Goal: Task Accomplishment & Management: Manage account settings

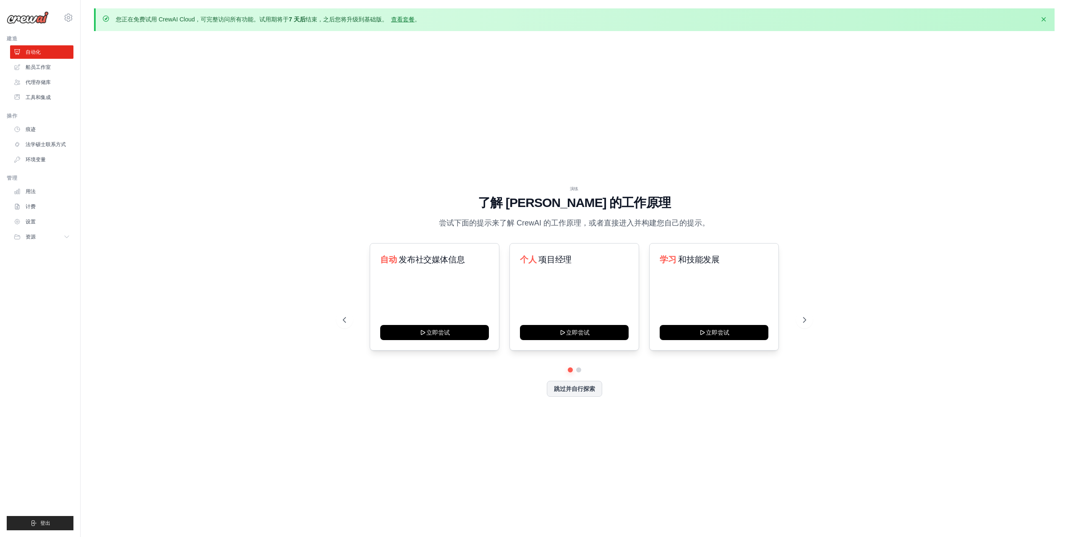
click at [883, 71] on div "演练 了解 CrewAI 的工作原理 尝试下面的提示来了解 CrewAI 的工作原理，或者直接进入并构建您自己的提示。 自动 发布社交媒体信息 立即尝试 个人…" at bounding box center [574, 298] width 961 height 520
click at [803, 320] on icon at bounding box center [805, 320] width 8 height 8
click at [342, 316] on icon at bounding box center [343, 320] width 8 height 8
click at [707, 334] on button "立即尝试" at bounding box center [714, 331] width 109 height 15
click at [170, 324] on div "演练 了解 CrewAI 的工作原理 尝试下面的提示来了解 CrewAI 的工作原理，或者直接进入并构建您自己的提示。 自动 发布社交媒体信息 立即尝试 个人…" at bounding box center [574, 298] width 961 height 520
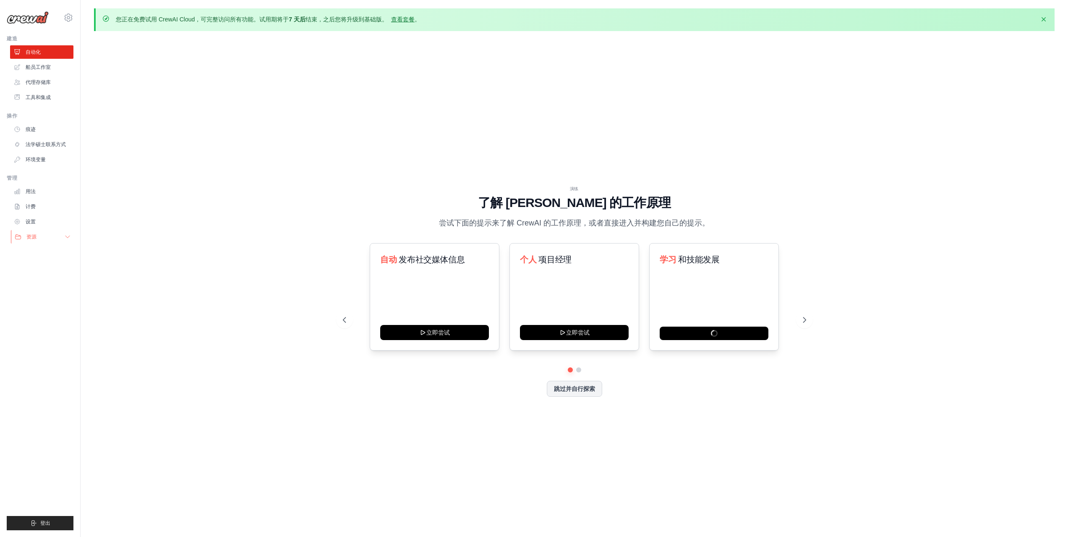
click at [63, 234] on button "资源" at bounding box center [42, 236] width 63 height 13
click at [48, 219] on link "设置" at bounding box center [42, 221] width 63 height 13
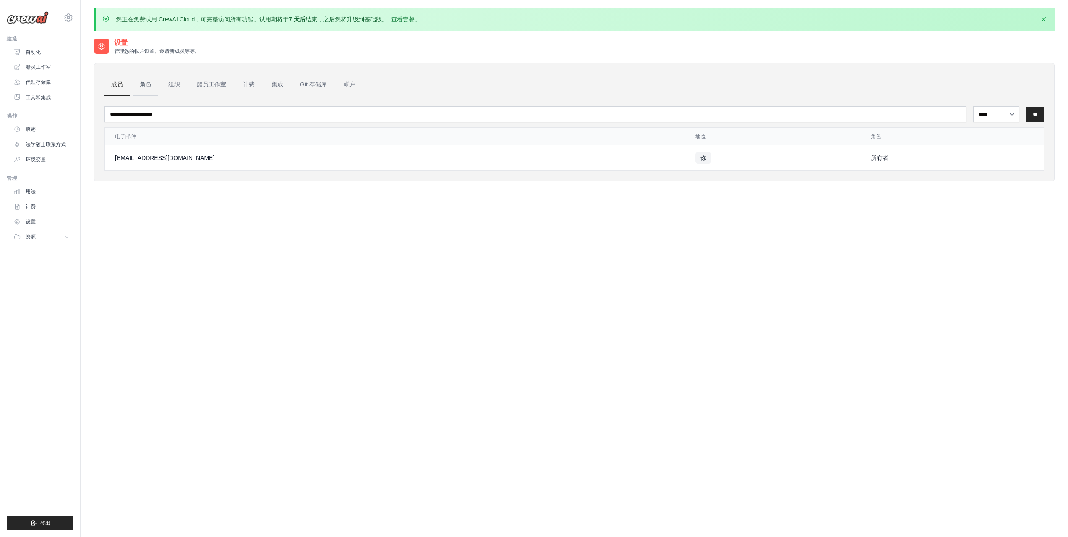
click at [146, 84] on font "角色" at bounding box center [146, 84] width 12 height 7
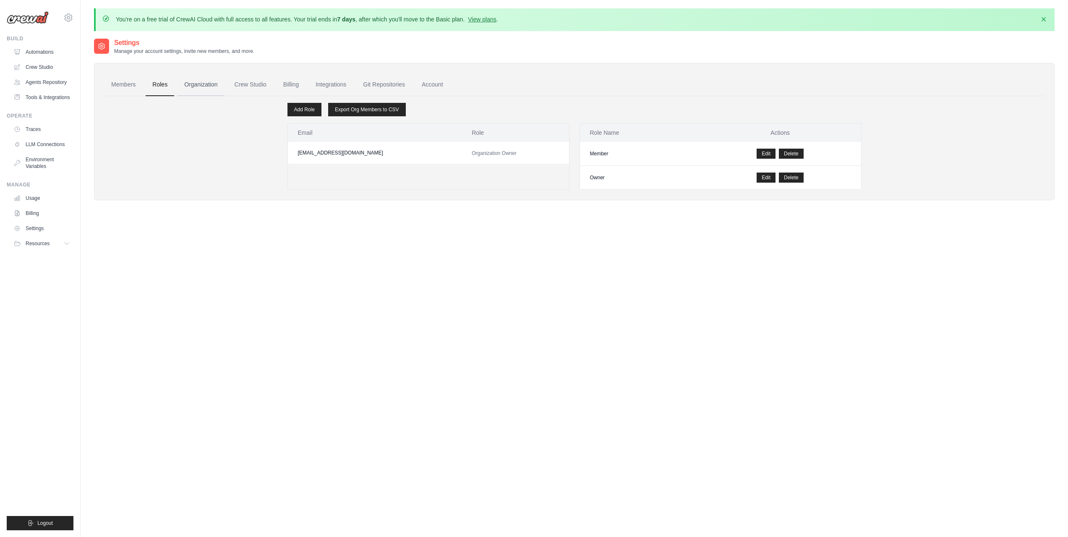
click at [193, 85] on link "Organization" at bounding box center [201, 84] width 47 height 23
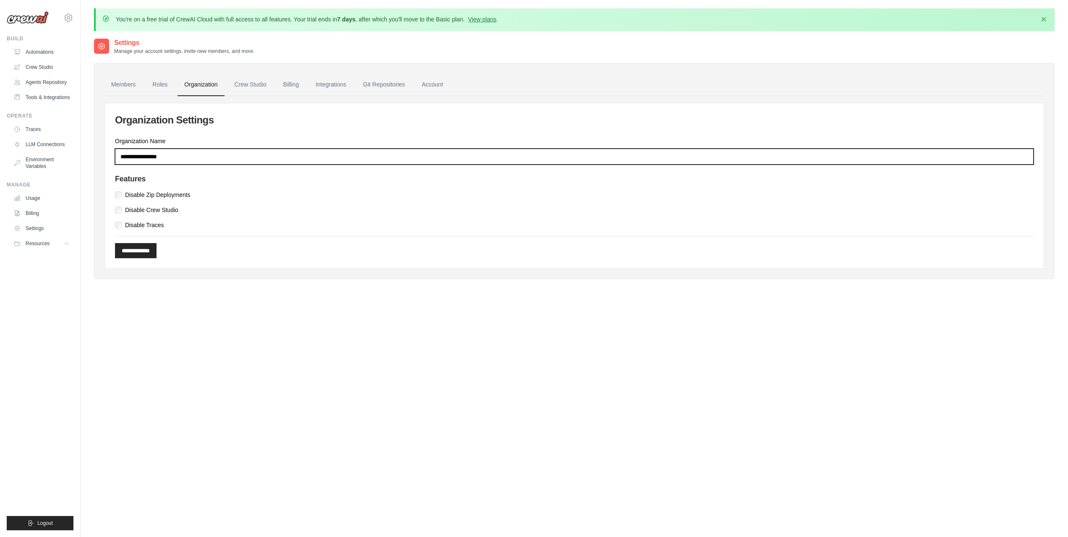
click at [229, 157] on input "Organization Name" at bounding box center [574, 157] width 919 height 16
click at [230, 157] on input "Organization Name" at bounding box center [574, 157] width 919 height 16
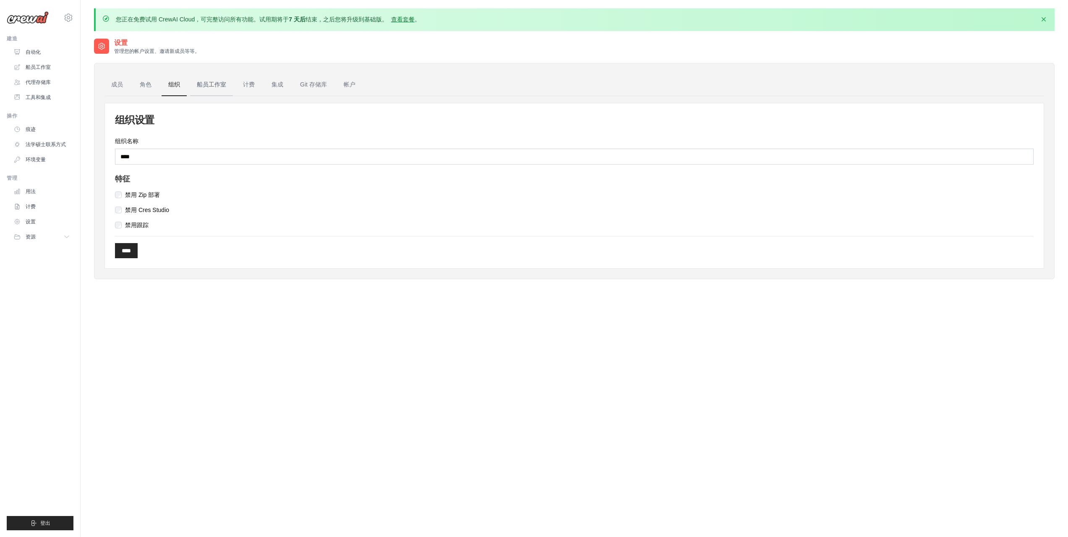
click at [214, 81] on font "船员工作室" at bounding box center [211, 84] width 29 height 7
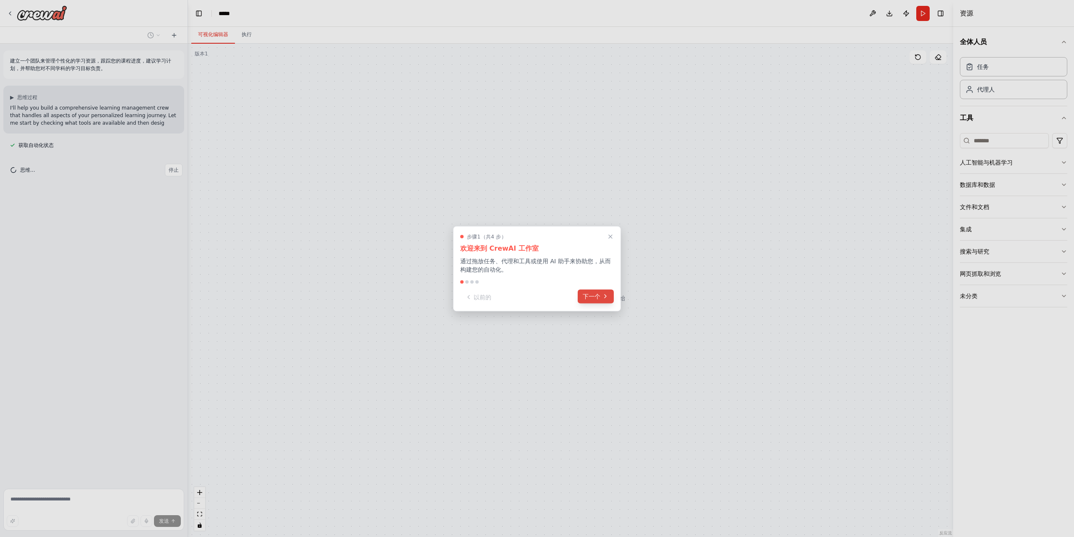
click at [601, 298] on button "下一个" at bounding box center [596, 296] width 36 height 14
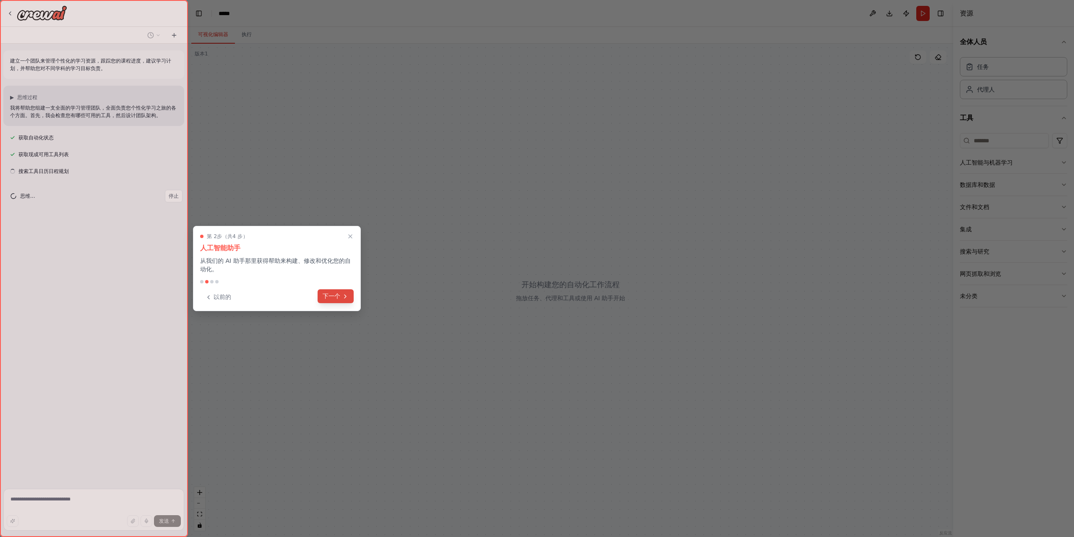
click at [336, 295] on font "下一个" at bounding box center [332, 295] width 18 height 7
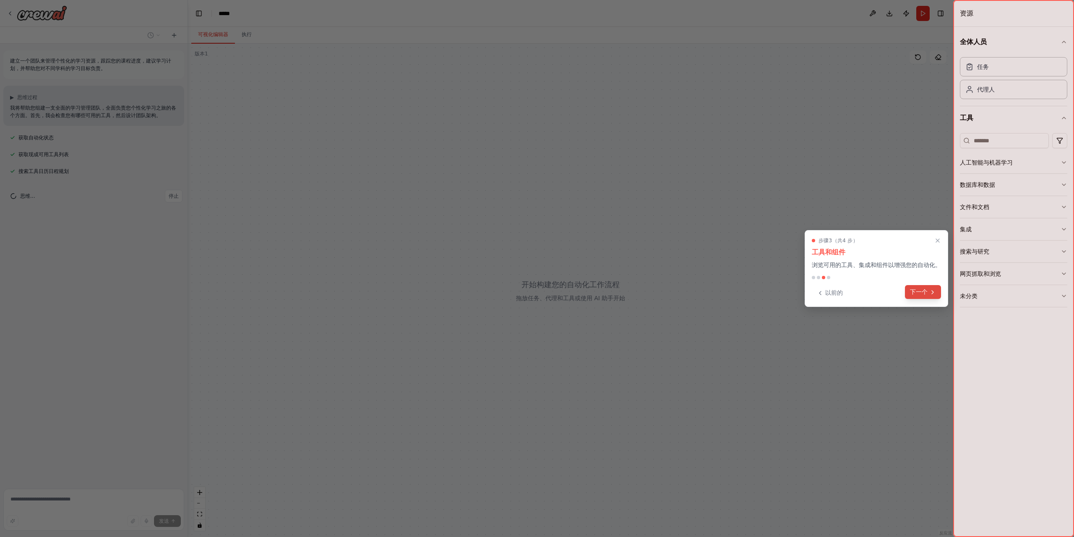
click at [919, 292] on font "下一个" at bounding box center [919, 291] width 18 height 7
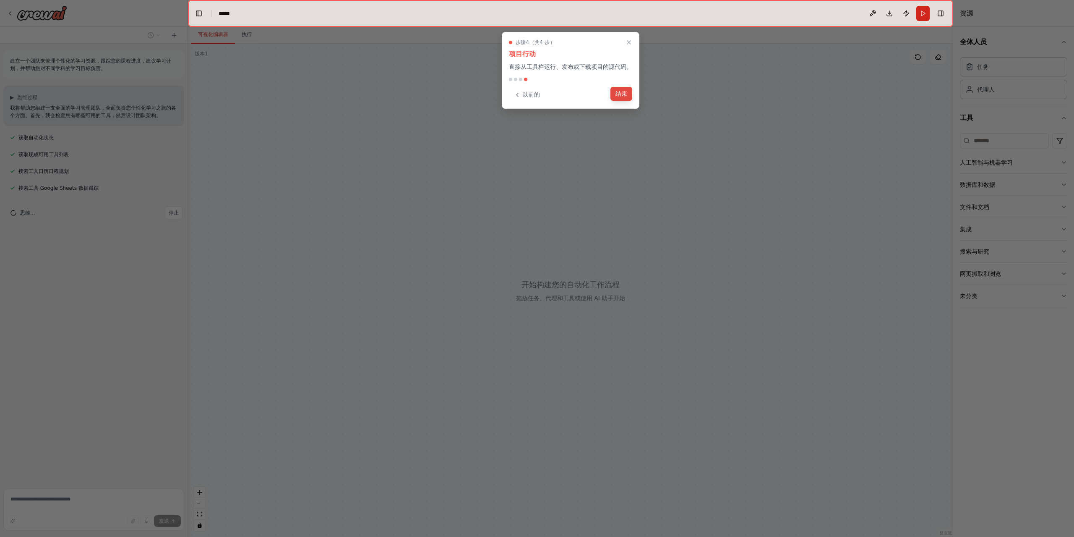
click at [619, 95] on font "结束" at bounding box center [622, 93] width 12 height 7
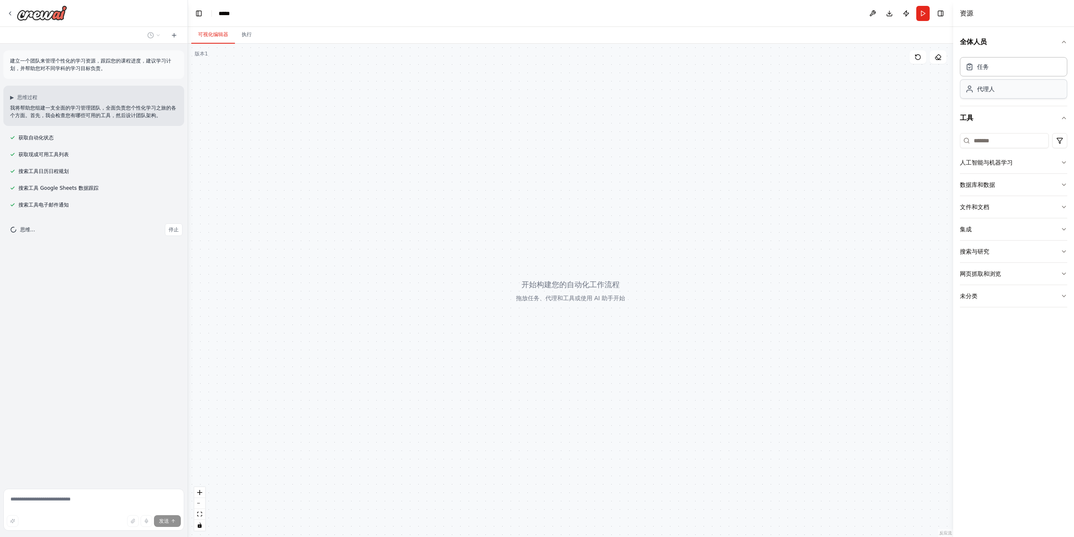
click at [998, 92] on div "代理人" at bounding box center [1013, 88] width 107 height 19
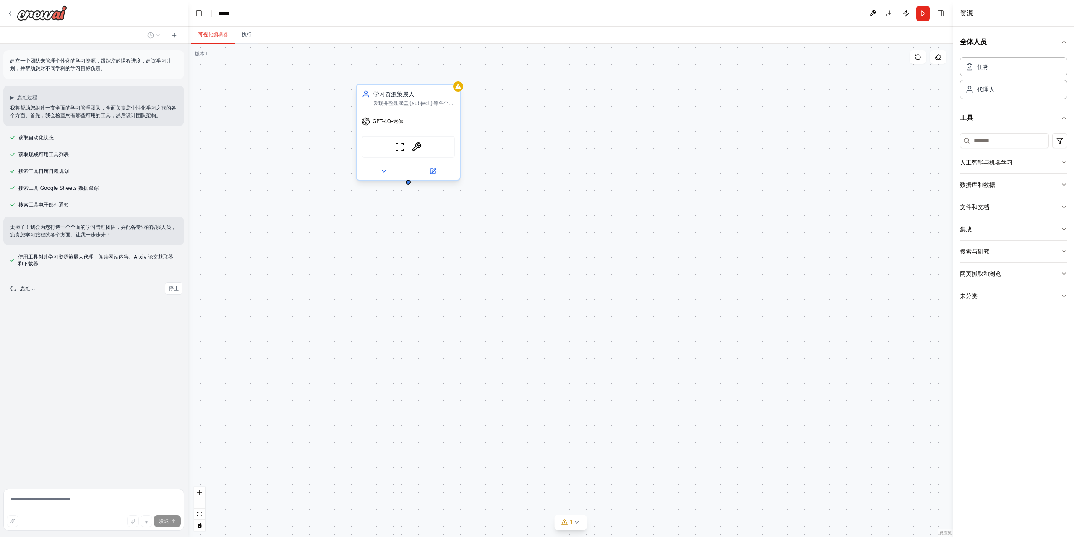
click at [410, 123] on div "GPT-4O-迷你" at bounding box center [408, 121] width 103 height 18
click at [455, 75] on icon at bounding box center [453, 76] width 3 height 5
click at [441, 78] on button "确认" at bounding box center [437, 79] width 15 height 17
click at [992, 70] on div "任务" at bounding box center [1013, 66] width 107 height 19
drag, startPoint x: 425, startPoint y: 101, endPoint x: 381, endPoint y: 170, distance: 81.8
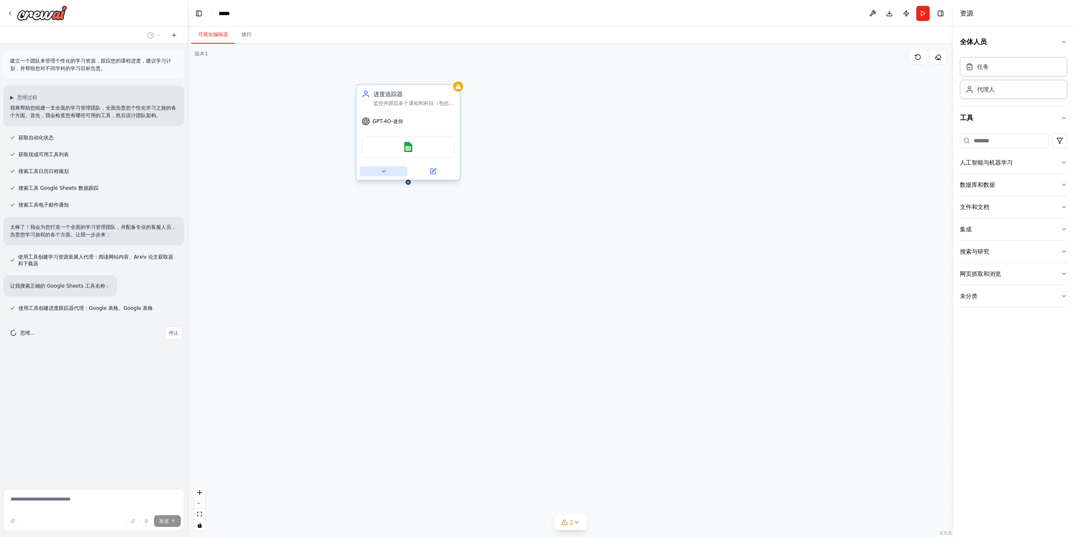
click at [381, 170] on icon at bounding box center [384, 171] width 7 height 7
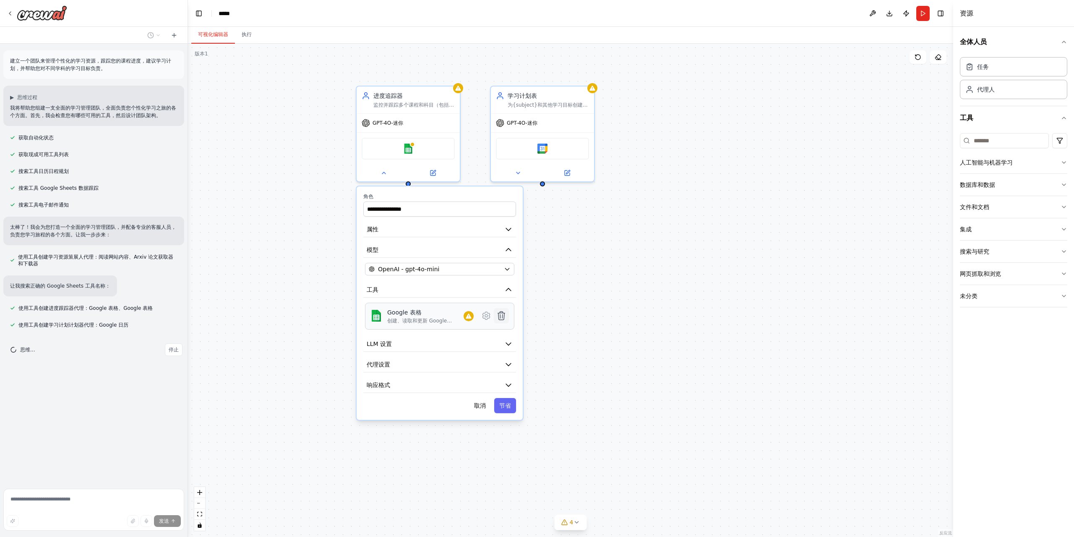
click at [502, 312] on icon at bounding box center [501, 315] width 7 height 8
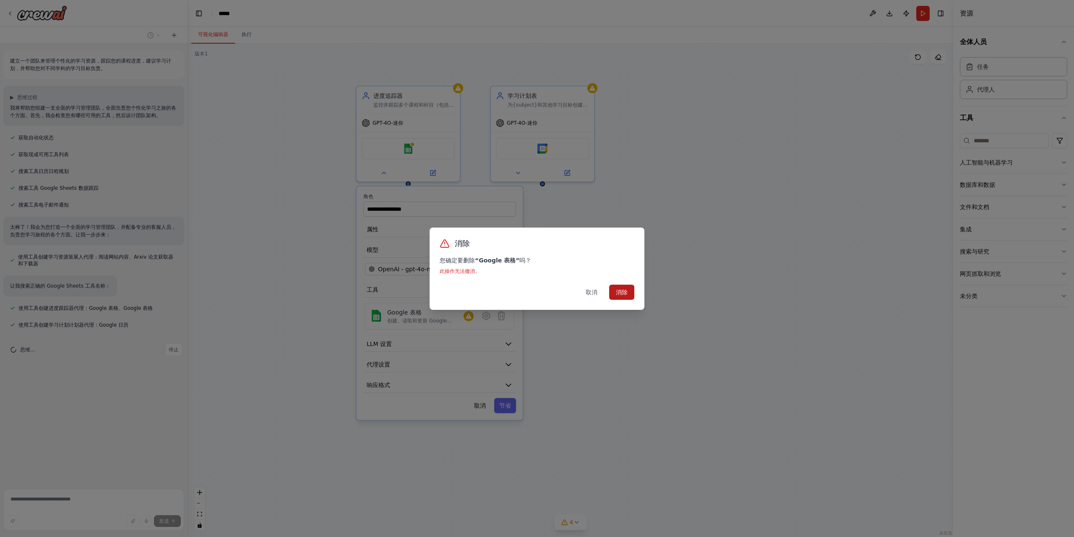
click at [624, 298] on button "消除" at bounding box center [621, 292] width 25 height 15
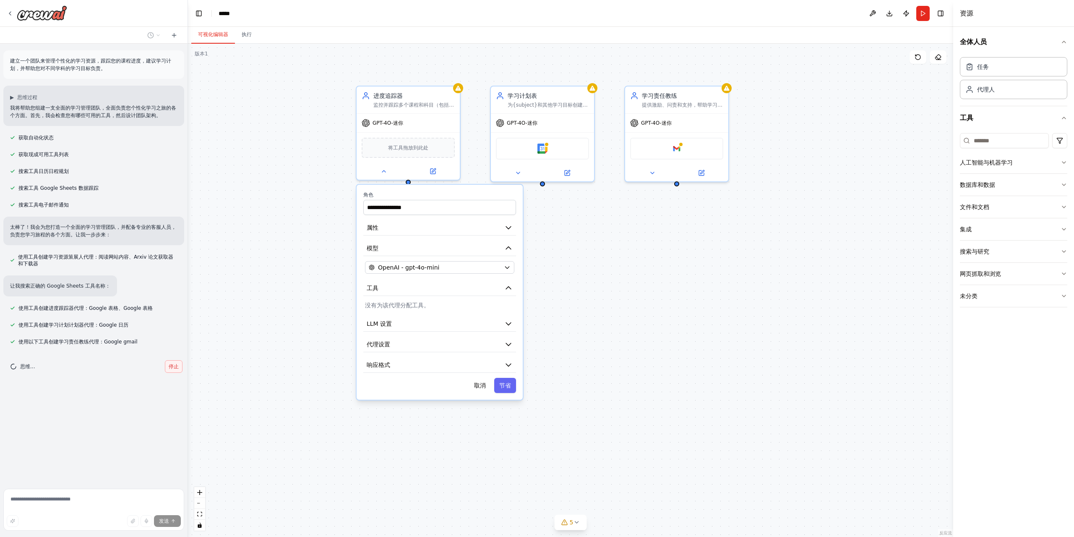
click at [175, 365] on font "停止" at bounding box center [174, 366] width 10 height 6
type textarea "**********"
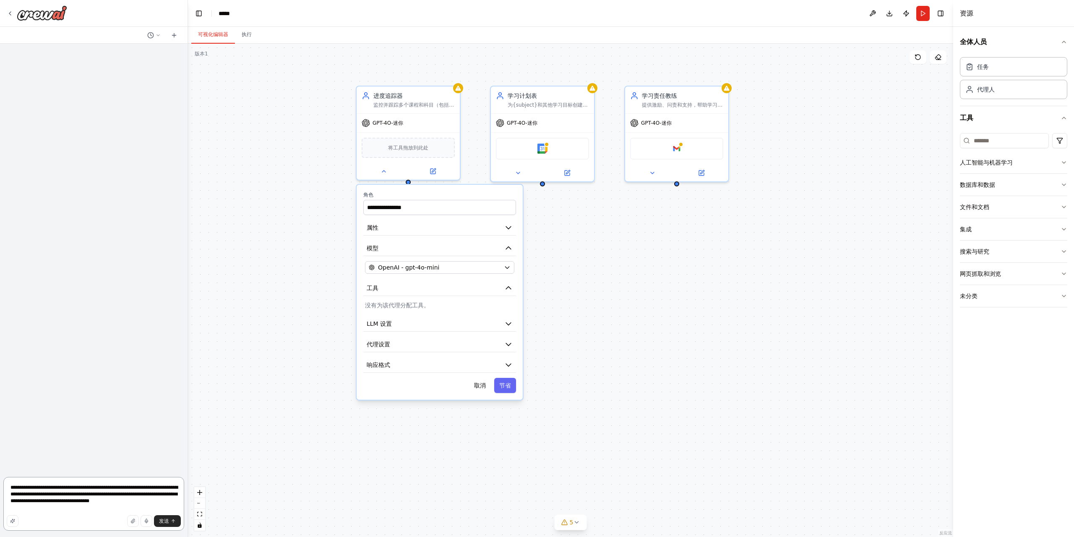
drag, startPoint x: 84, startPoint y: 513, endPoint x: 0, endPoint y: 478, distance: 90.6
click at [0, 478] on div "**********" at bounding box center [94, 268] width 188 height 537
click at [509, 292] on button "工具" at bounding box center [439, 288] width 153 height 16
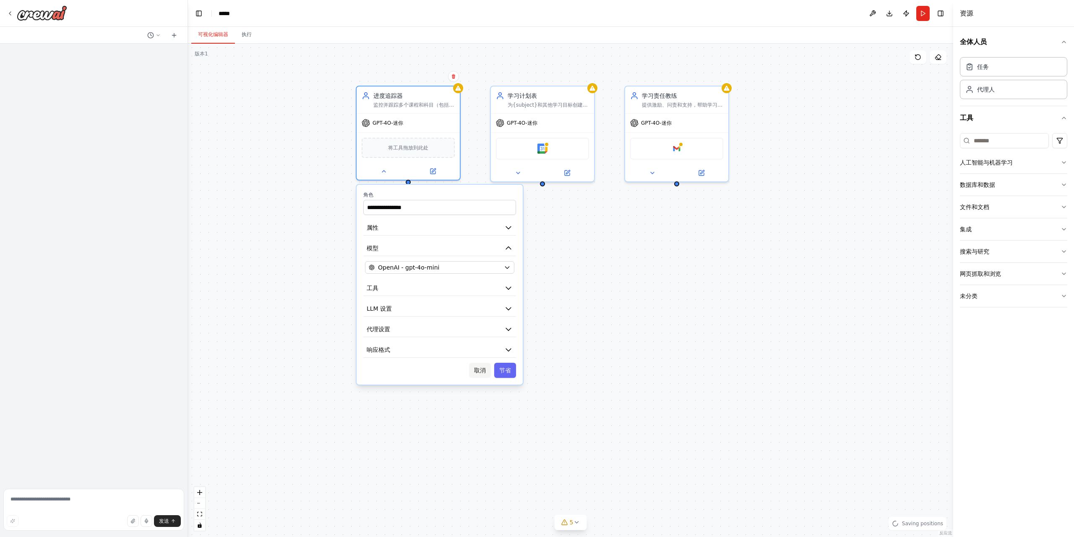
click at [480, 367] on font "取消" at bounding box center [480, 370] width 12 height 7
click at [456, 76] on icon at bounding box center [453, 76] width 5 height 5
click at [437, 78] on font "确认" at bounding box center [437, 79] width 5 height 13
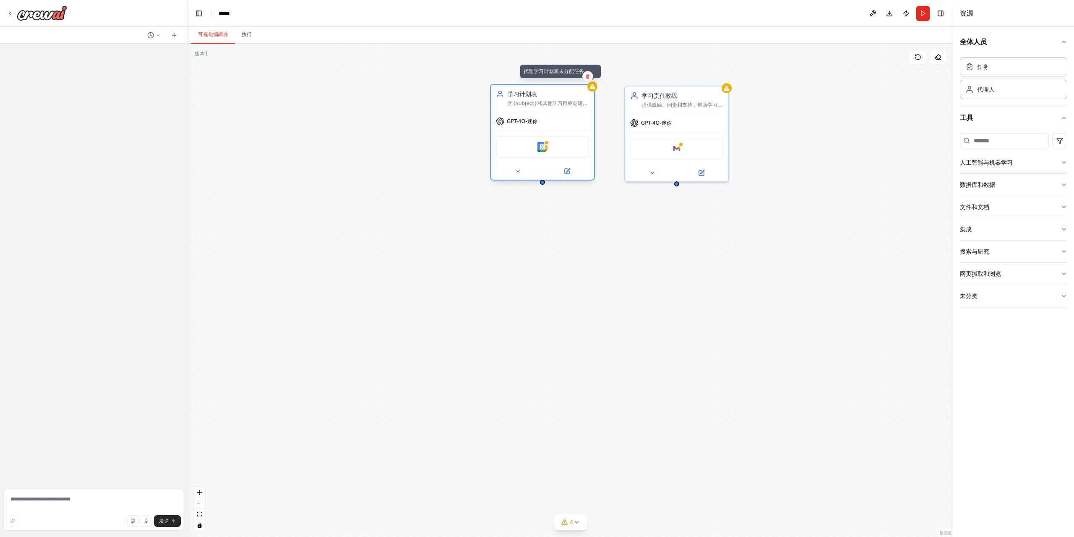
click at [593, 89] on icon at bounding box center [592, 86] width 5 height 5
click at [590, 78] on button at bounding box center [587, 76] width 11 height 11
click at [572, 84] on font "确认" at bounding box center [571, 79] width 5 height 13
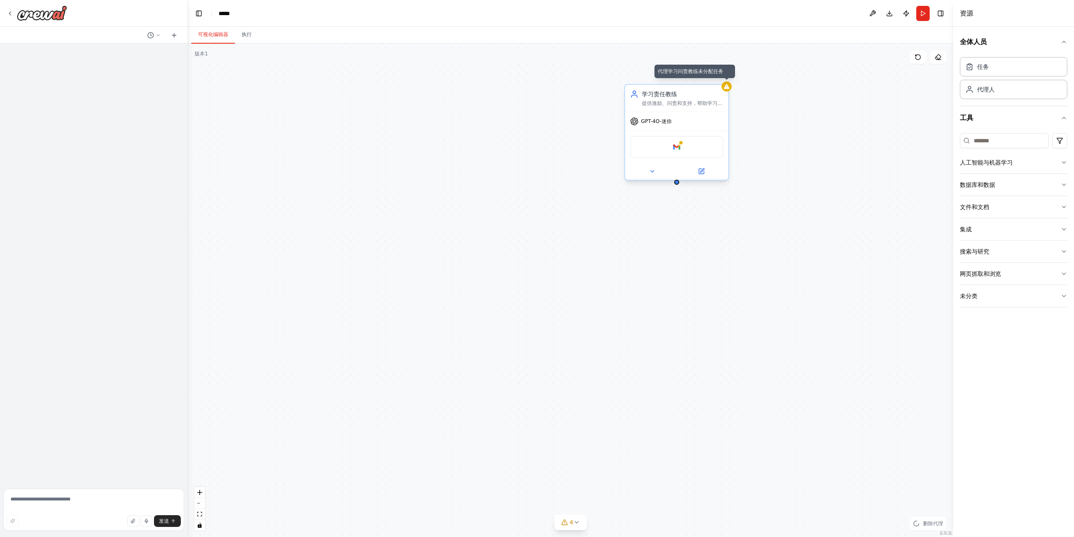
click at [726, 90] on div at bounding box center [727, 86] width 10 height 10
click at [726, 80] on button at bounding box center [722, 76] width 11 height 11
click at [721, 75] on icon at bounding box center [722, 76] width 3 height 5
click at [722, 76] on icon at bounding box center [721, 76] width 3 height 5
click at [701, 79] on button "确认" at bounding box center [705, 79] width 15 height 17
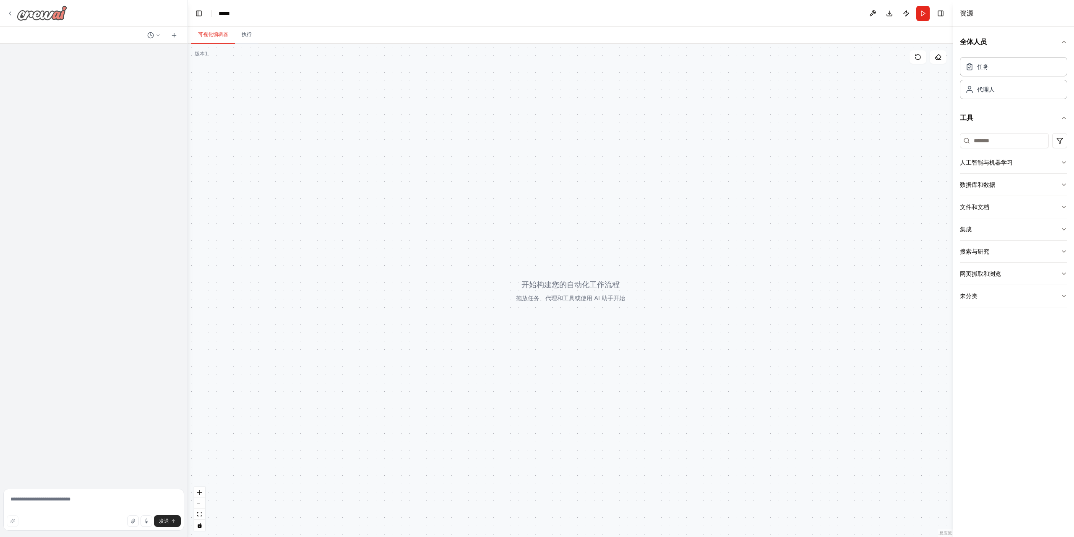
click at [9, 15] on icon at bounding box center [10, 13] width 7 height 7
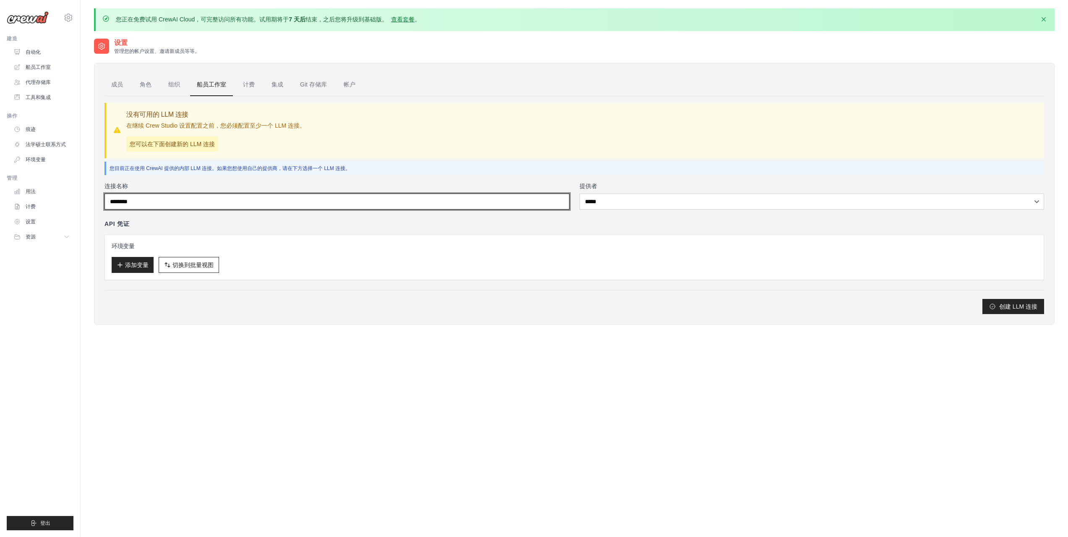
click at [226, 200] on input "连接名称" at bounding box center [336, 201] width 465 height 16
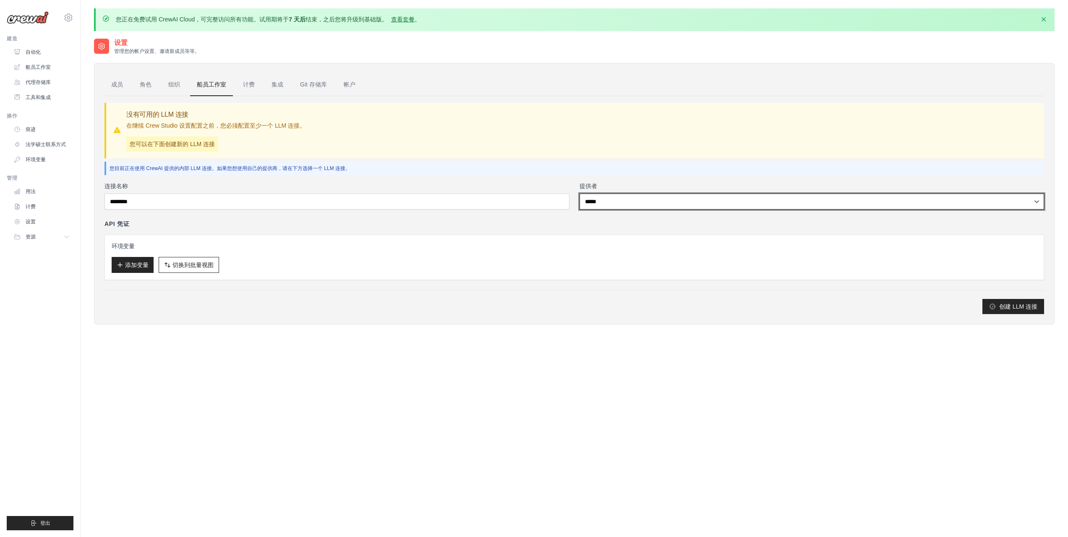
click at [642, 202] on select "**********" at bounding box center [812, 201] width 465 height 16
click at [580, 193] on select "**********" at bounding box center [812, 201] width 465 height 16
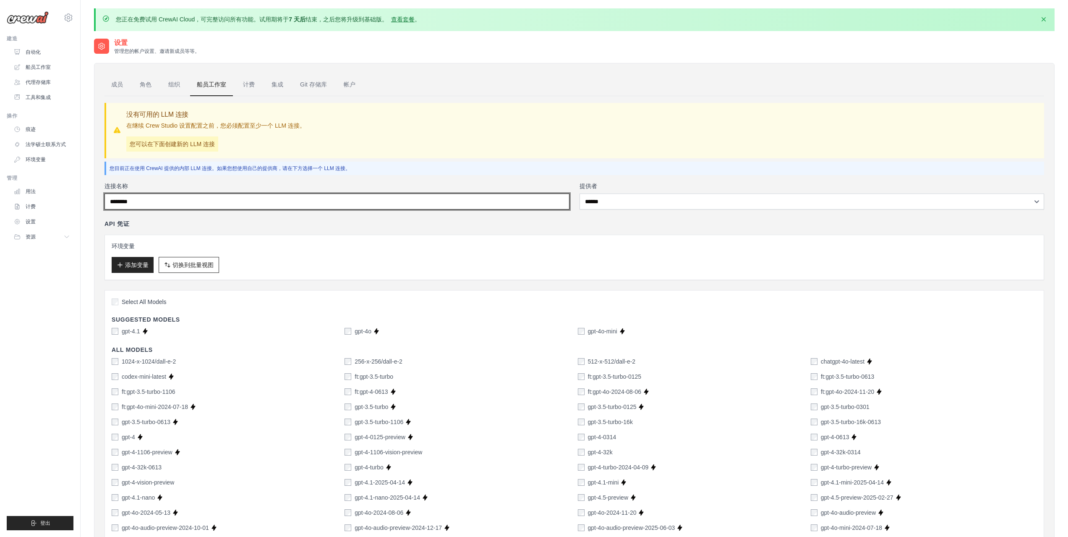
click at [240, 202] on input "连接名称" at bounding box center [336, 201] width 465 height 16
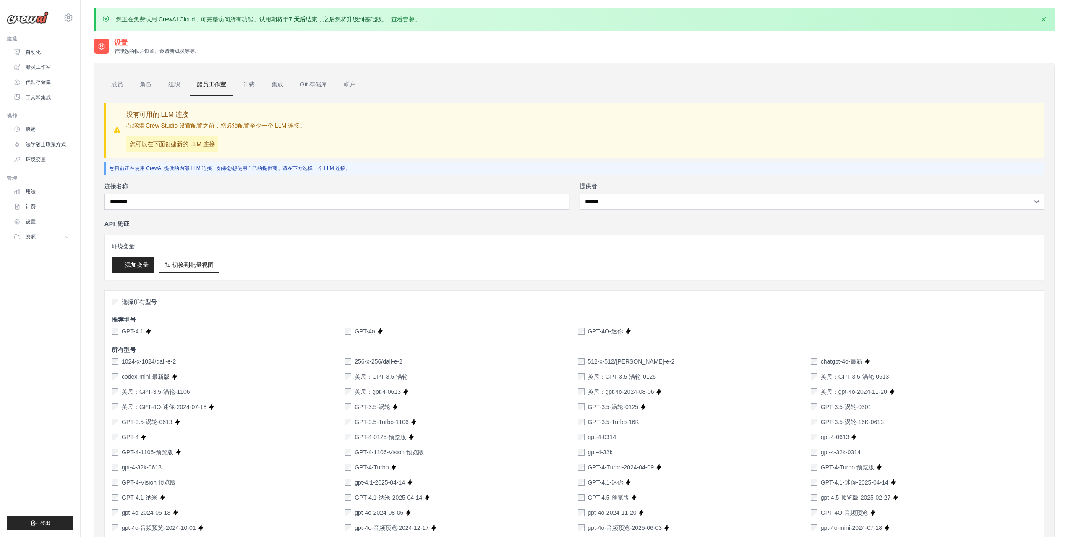
click at [618, 245] on h3 "环境变量" at bounding box center [574, 246] width 925 height 8
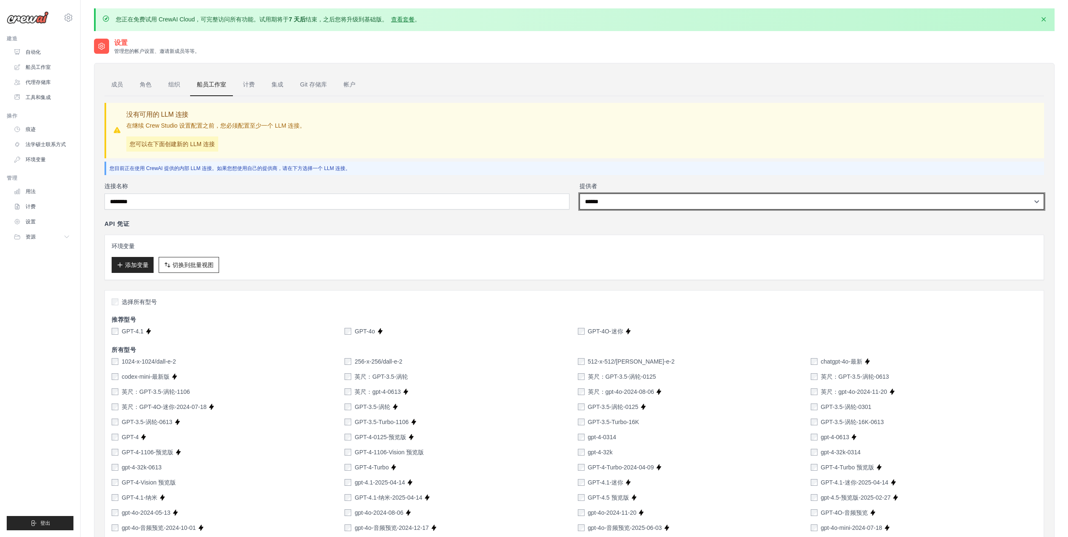
click at [621, 200] on select "**********" at bounding box center [812, 201] width 465 height 16
click at [580, 193] on select "**********" at bounding box center [812, 201] width 465 height 16
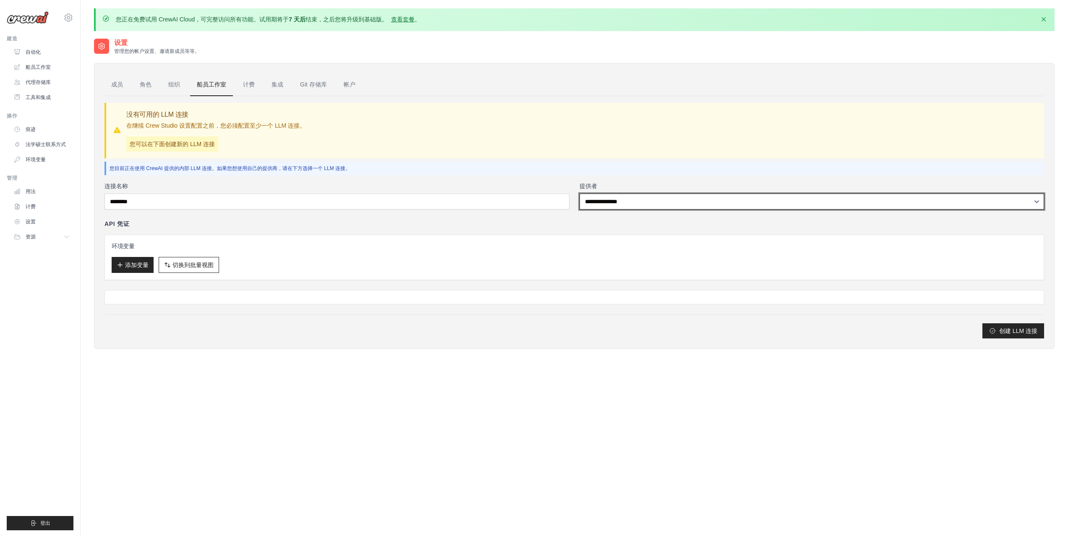
click at [617, 196] on select "**********" at bounding box center [812, 201] width 465 height 16
click at [580, 193] on select "**********" at bounding box center [812, 201] width 465 height 16
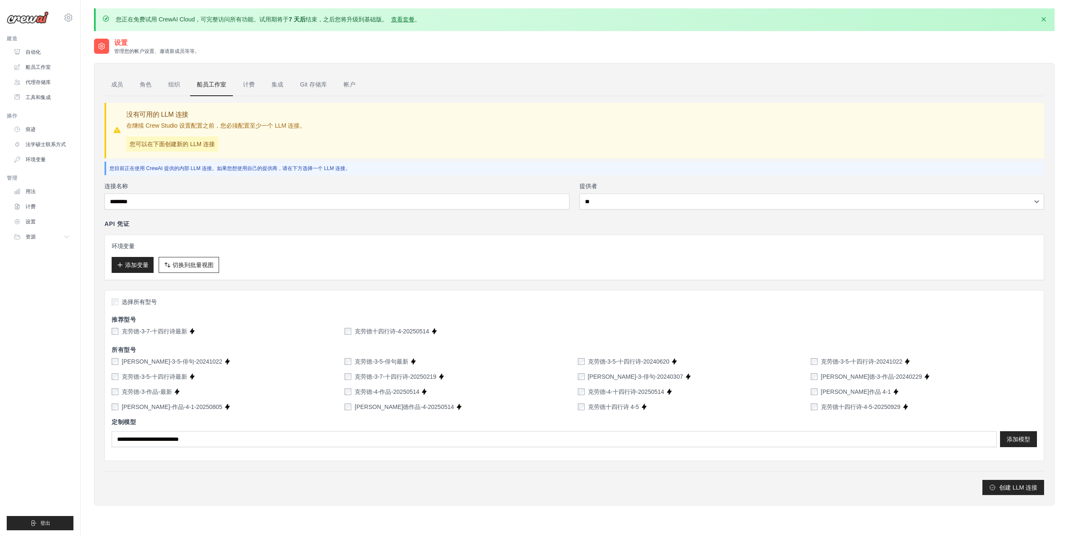
click at [616, 232] on div "API 凭证 环境变量 添加变量 切换到批量视图 切换到表格视图" at bounding box center [574, 249] width 940 height 60
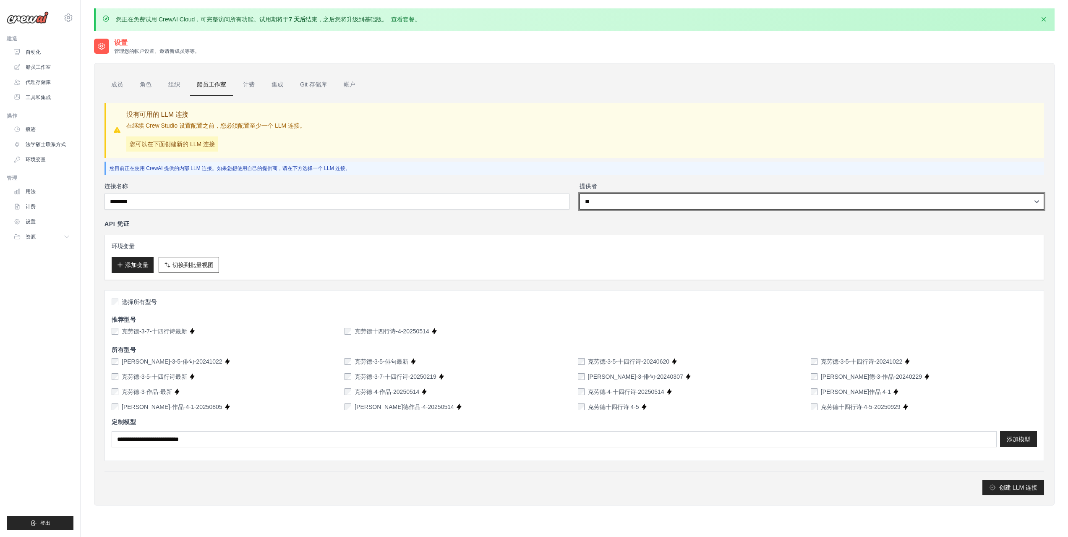
click at [632, 204] on select "**********" at bounding box center [812, 201] width 465 height 16
select select "*****"
click at [580, 193] on select "**********" at bounding box center [812, 201] width 465 height 16
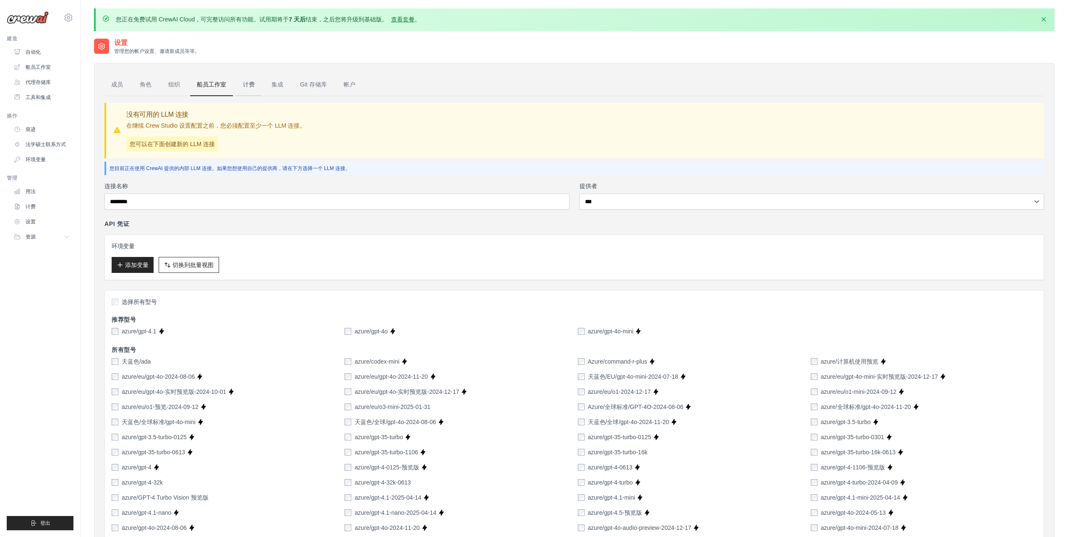
click at [247, 81] on font "计费" at bounding box center [249, 84] width 12 height 7
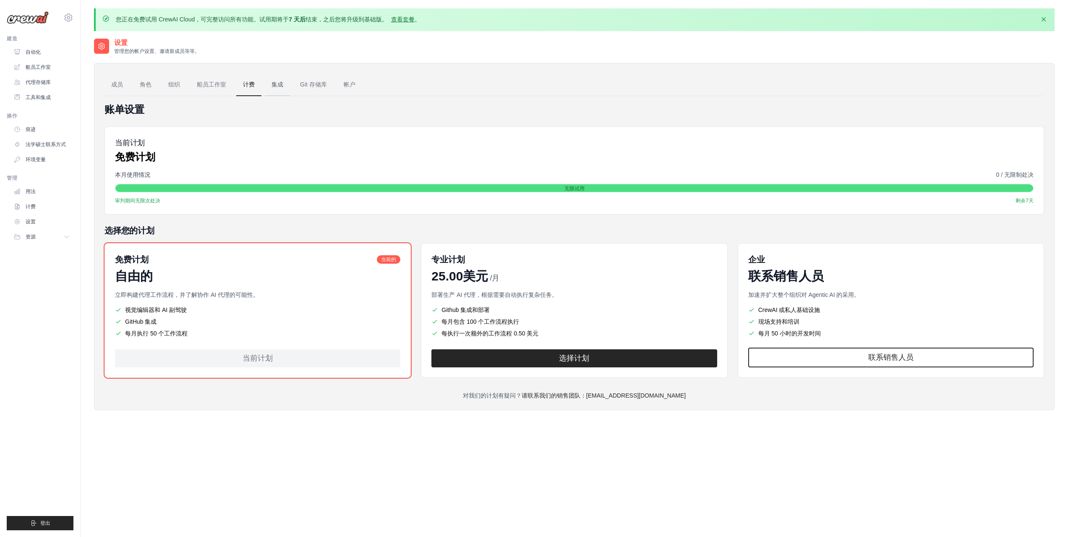
click at [277, 81] on font "集成" at bounding box center [278, 84] width 12 height 7
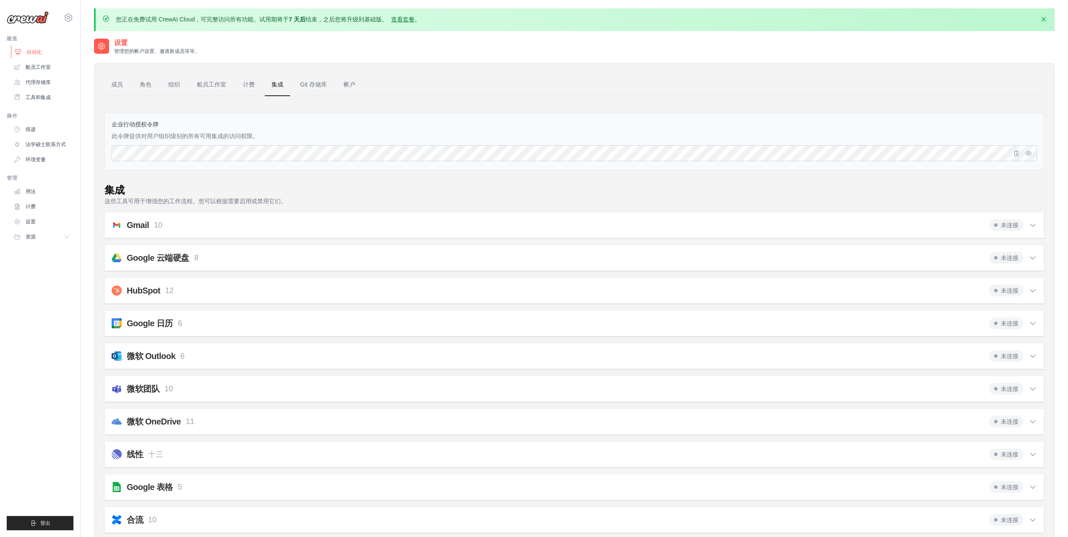
click at [36, 53] on font "自动化" at bounding box center [33, 52] width 15 height 6
